Goal: Check status: Check status

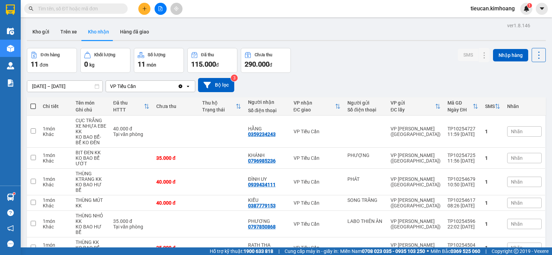
scroll to position [35, 0]
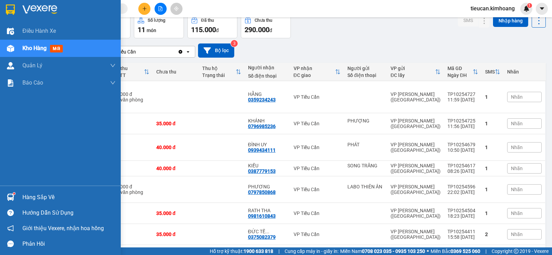
click at [43, 203] on div "Hàng sắp về" at bounding box center [60, 198] width 121 height 16
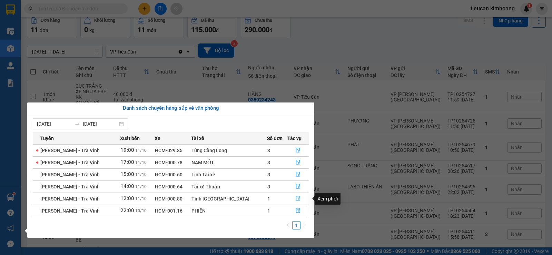
click at [298, 200] on icon "file-done" at bounding box center [298, 198] width 4 height 5
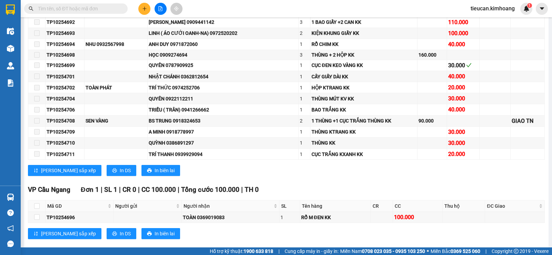
scroll to position [579, 0]
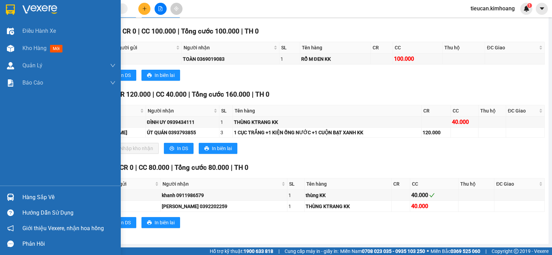
click at [40, 197] on div "Hàng sắp về" at bounding box center [68, 197] width 93 height 10
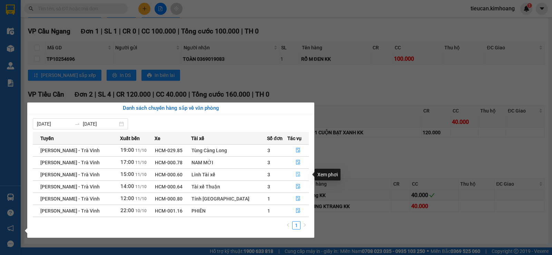
click at [299, 174] on icon "file-done" at bounding box center [298, 174] width 5 height 5
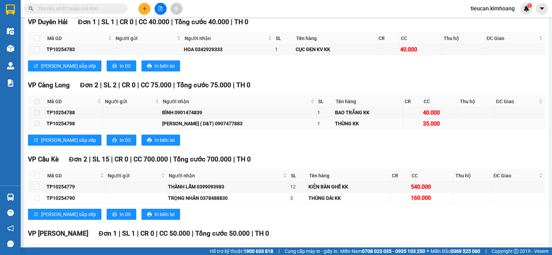
scroll to position [567, 0]
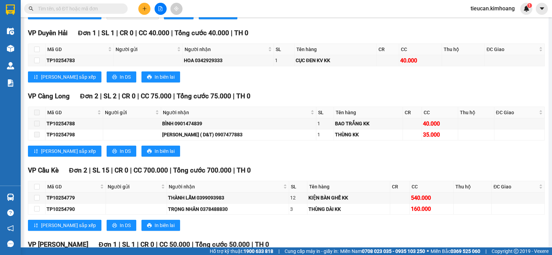
click at [97, 5] on input "text" at bounding box center [78, 9] width 81 height 8
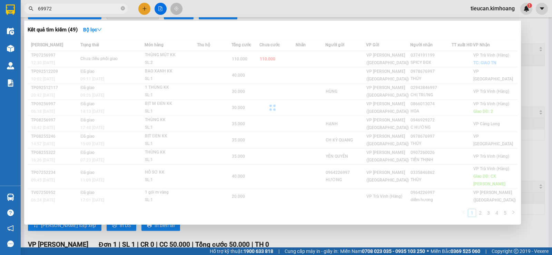
type input "699726"
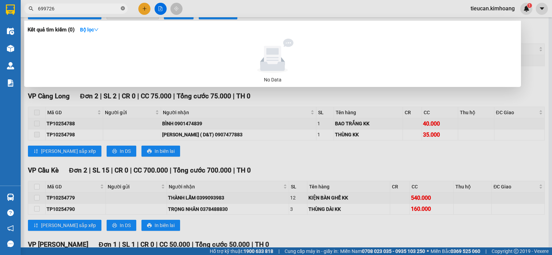
click at [124, 7] on icon "close-circle" at bounding box center [123, 8] width 4 height 4
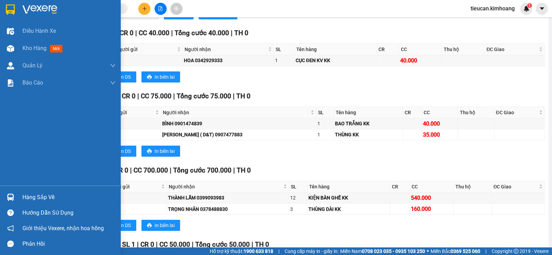
click at [41, 196] on div "Hàng sắp về" at bounding box center [68, 197] width 93 height 10
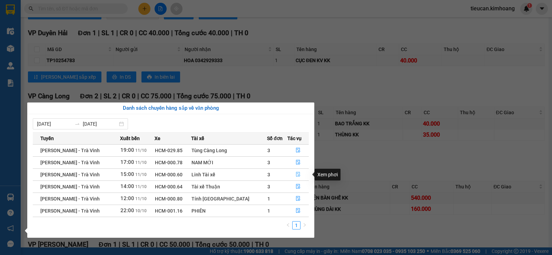
click at [297, 172] on icon "file-done" at bounding box center [298, 174] width 4 height 5
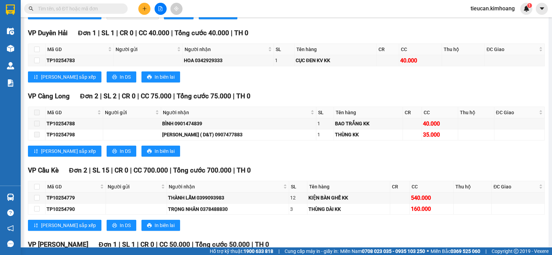
scroll to position [464, 0]
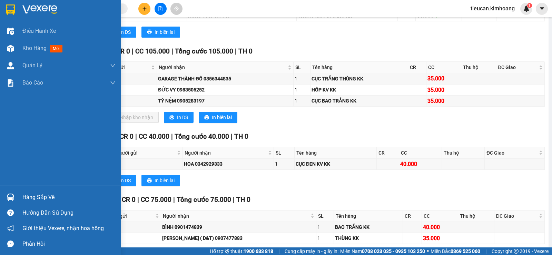
click at [41, 197] on div "Hàng sắp về" at bounding box center [68, 197] width 93 height 10
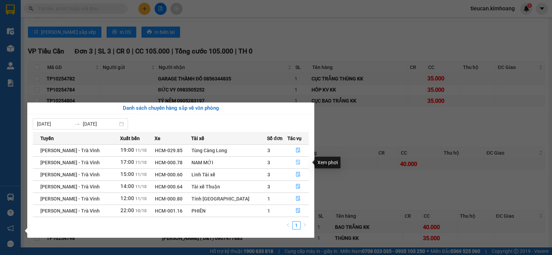
click at [294, 159] on button "button" at bounding box center [298, 162] width 21 height 11
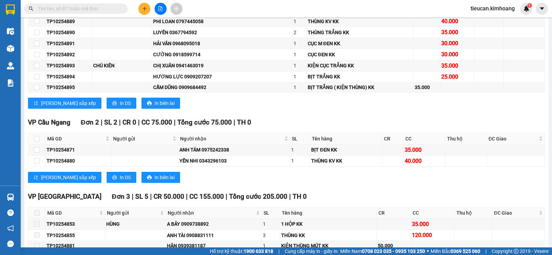
scroll to position [628, 0]
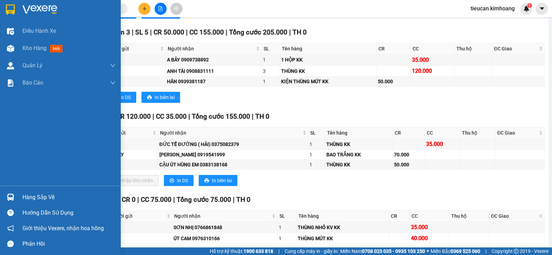
click at [27, 198] on div "Hàng sắp về" at bounding box center [68, 197] width 93 height 10
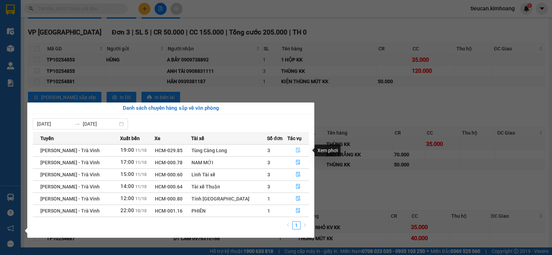
click at [297, 147] on button "button" at bounding box center [298, 150] width 21 height 11
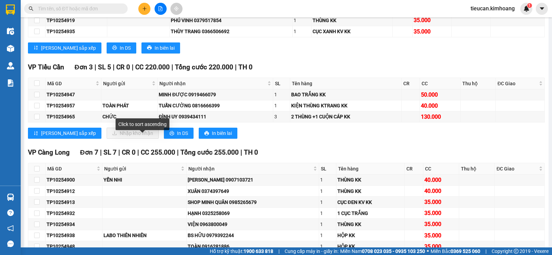
scroll to position [761, 0]
